Goal: Register for event/course

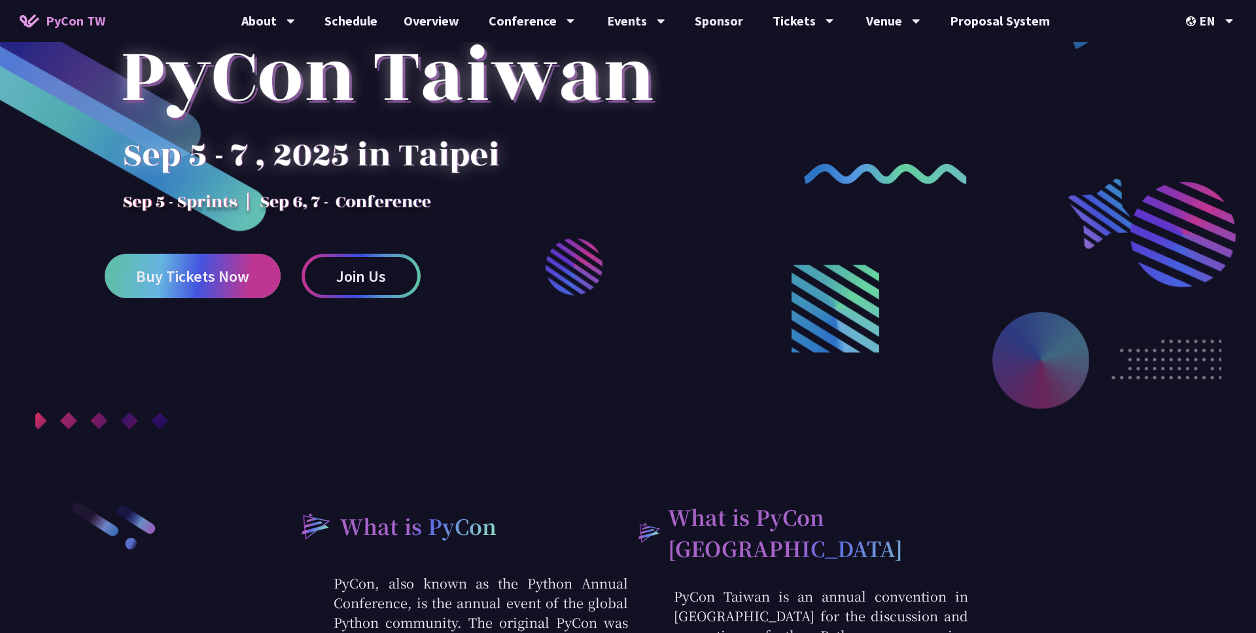
scroll to position [184, 0]
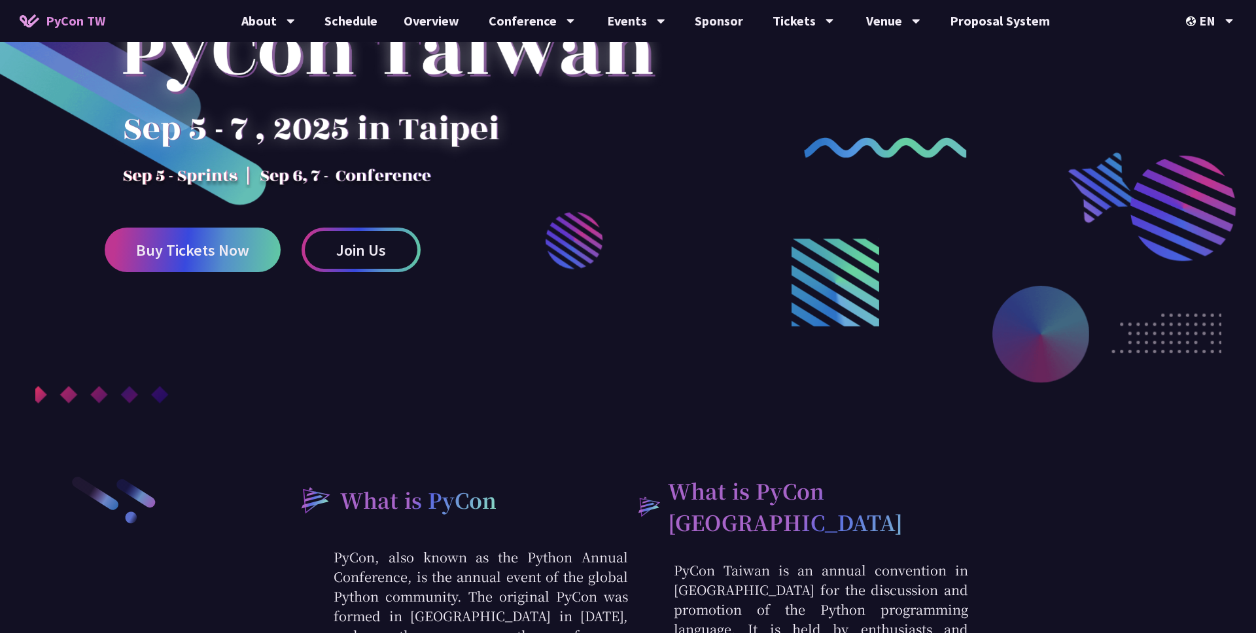
click at [225, 275] on div at bounding box center [628, 191] width 1256 height 594
click at [223, 255] on span "Buy Tickets Now" at bounding box center [192, 250] width 113 height 16
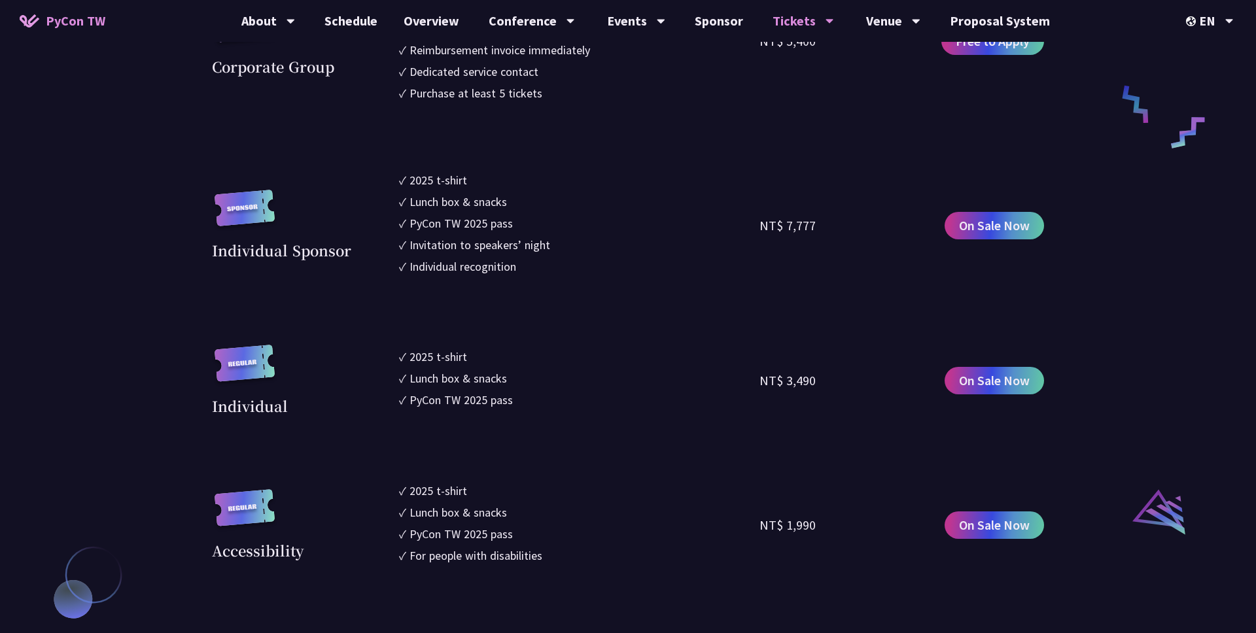
scroll to position [1131, 0]
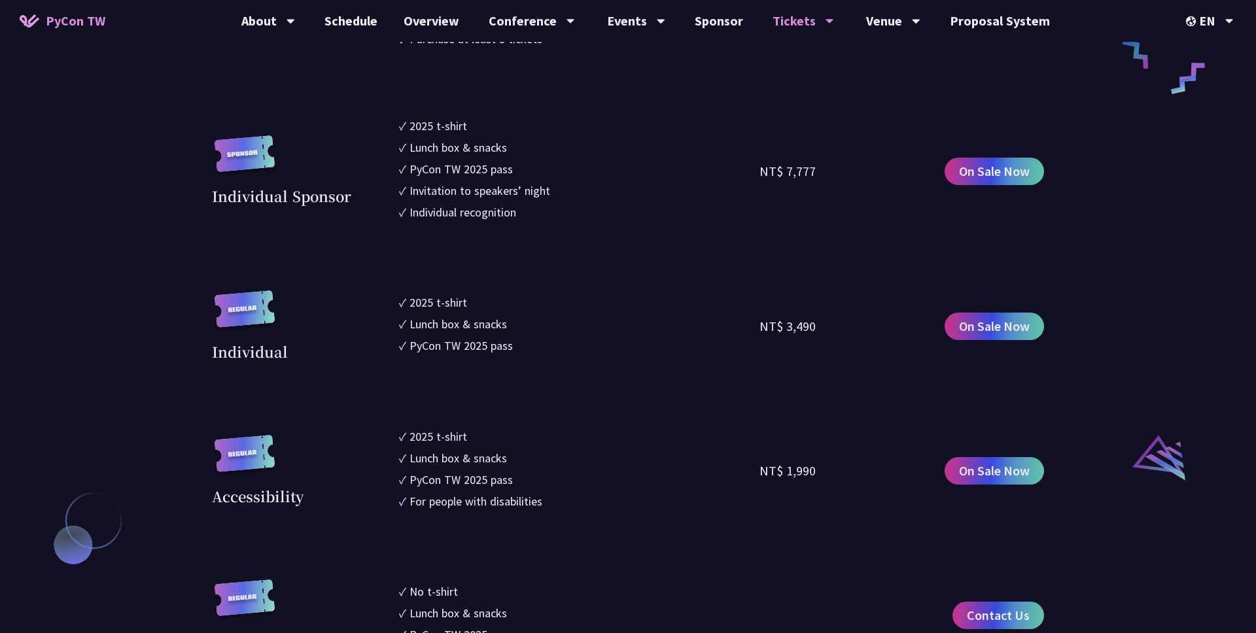
click at [763, 334] on div "NT$ 3,490" at bounding box center [787, 327] width 56 height 20
click at [981, 322] on span "On Sale Now" at bounding box center [994, 327] width 71 height 20
click at [451, 316] on div "Lunch box & snacks" at bounding box center [457, 324] width 97 height 18
